Goal: Find specific page/section: Find specific page/section

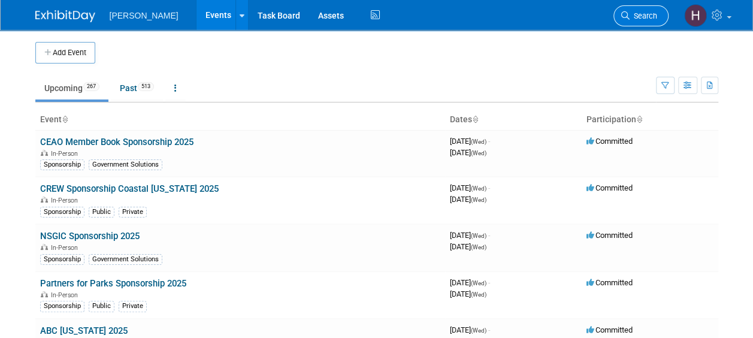
click at [643, 18] on span "Search" at bounding box center [643, 15] width 28 height 9
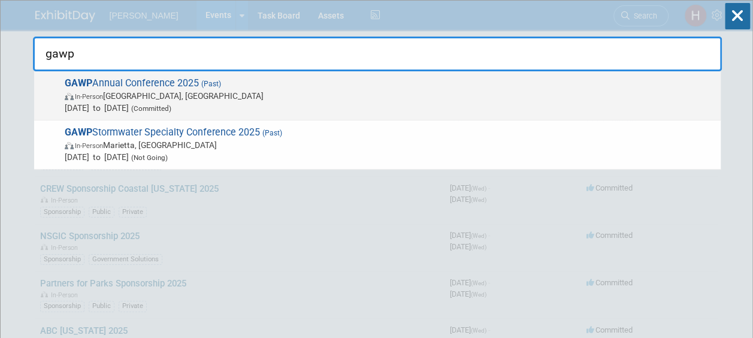
type input "gawp"
click at [156, 92] on span "In-Person Savannah, GA" at bounding box center [390, 96] width 650 height 12
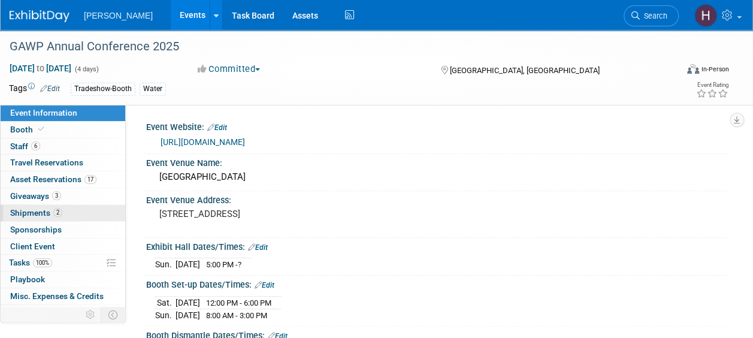
click at [46, 208] on span "Shipments 2" at bounding box center [36, 213] width 52 height 10
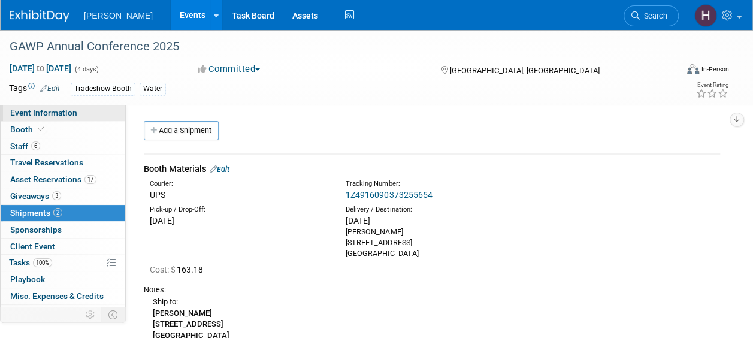
click at [34, 110] on span "Event Information" at bounding box center [43, 113] width 67 height 10
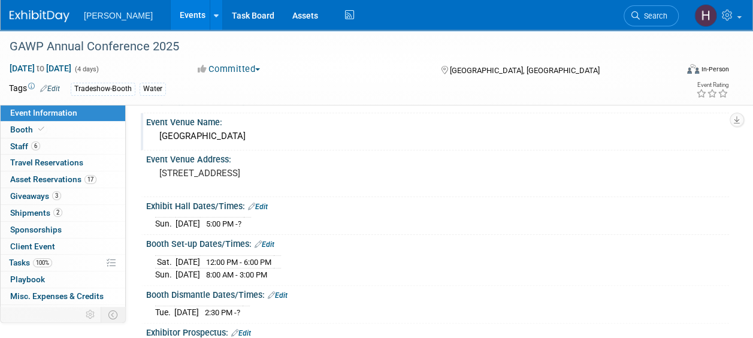
scroll to position [60, 0]
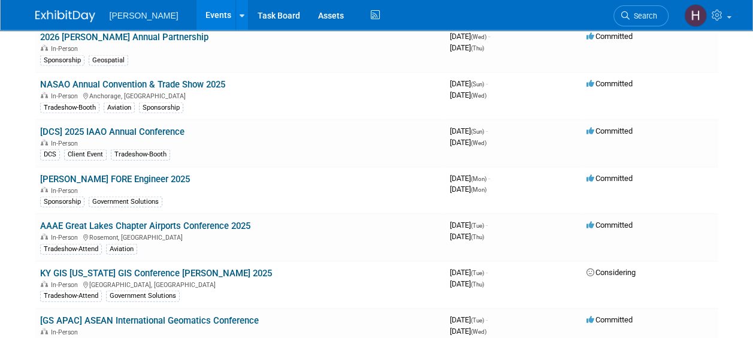
scroll to position [1198, 0]
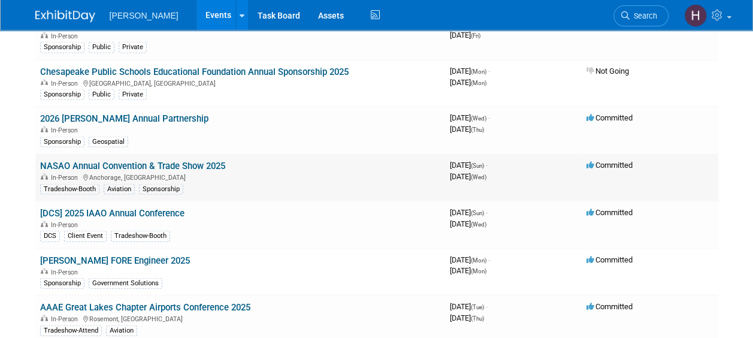
click at [168, 160] on link "NASAO Annual Convention & Trade Show 2025" at bounding box center [132, 165] width 185 height 11
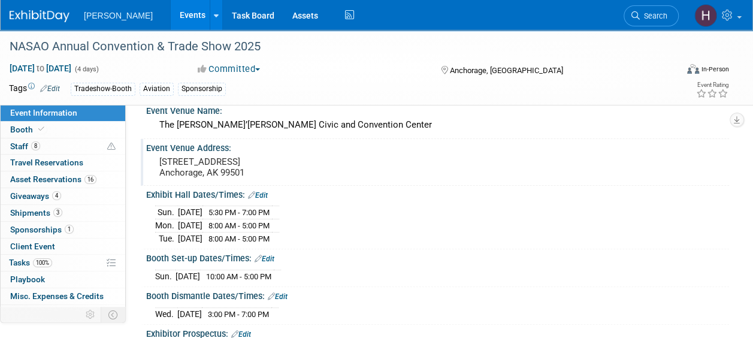
scroll to position [120, 0]
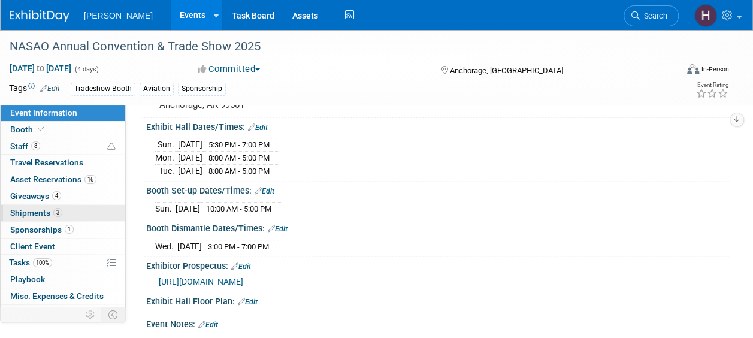
click at [29, 210] on span "Shipments 3" at bounding box center [36, 213] width 52 height 10
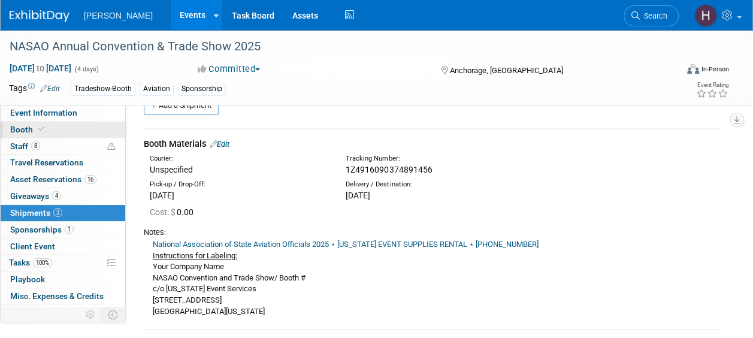
scroll to position [0, 0]
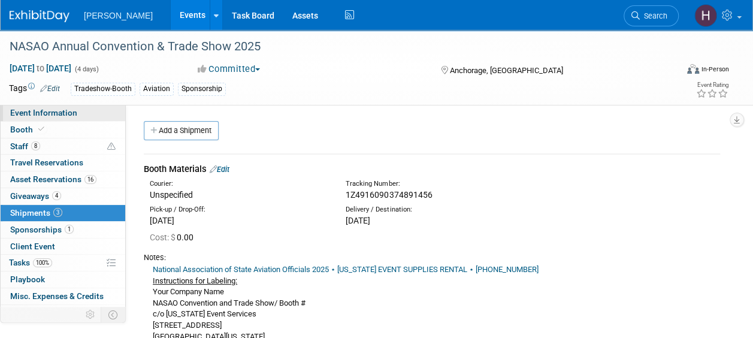
click at [37, 108] on span "Event Information" at bounding box center [43, 113] width 67 height 10
